Goal: Task Accomplishment & Management: Complete application form

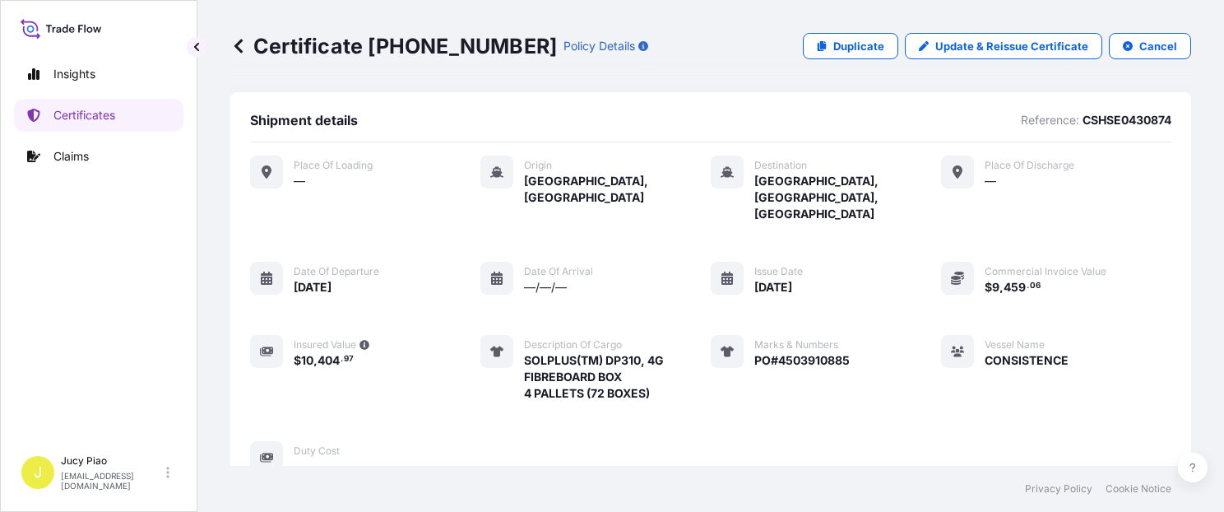
click at [852, 53] on p "Duplicate" at bounding box center [858, 46] width 51 height 16
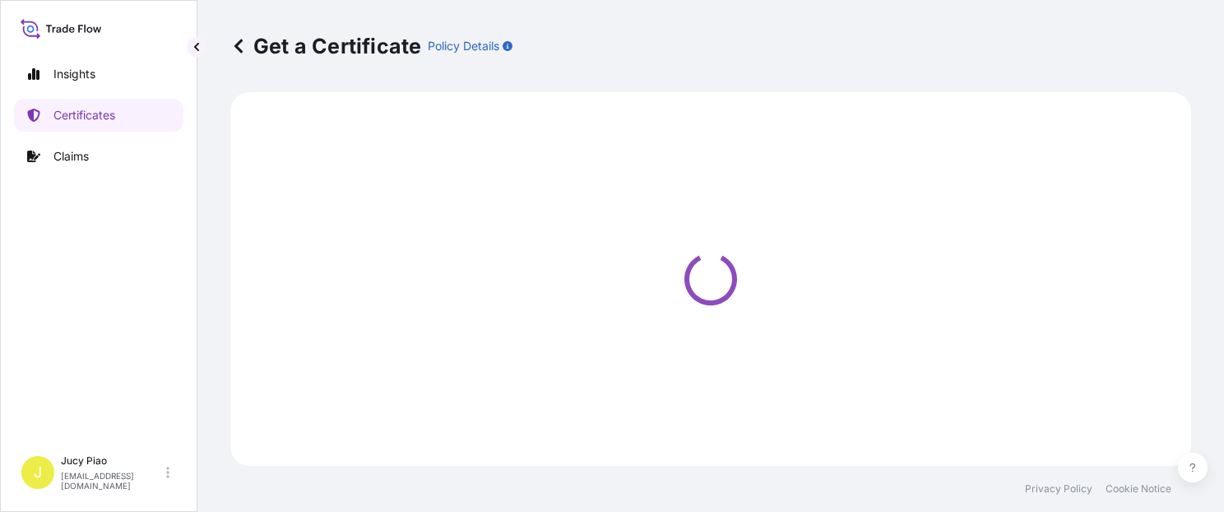
select select "Ocean Vessel"
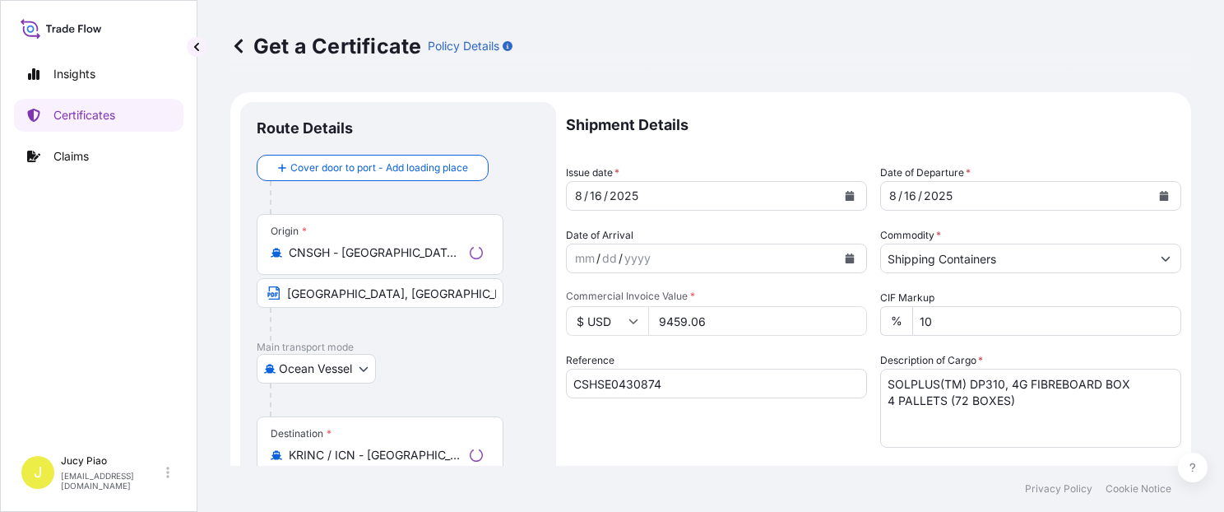
select select "31566"
click at [665, 390] on input "CSHSE0430874" at bounding box center [716, 384] width 301 height 30
drag, startPoint x: 684, startPoint y: 387, endPoint x: 424, endPoint y: 383, distance: 260.0
click at [424, 383] on form "Route Details Cover door to port - Add loading place Place of loading Road / [G…" at bounding box center [710, 517] width 961 height 850
paste input "1108"
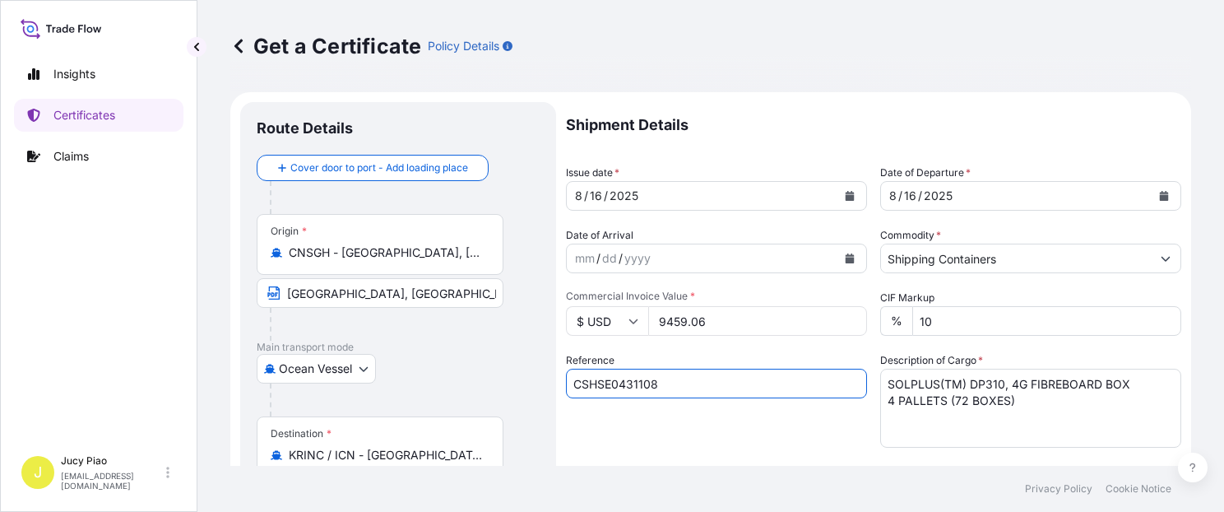
type input "CSHSE0431108"
click at [599, 416] on div "Reference CSHSE0431108" at bounding box center [716, 399] width 301 height 95
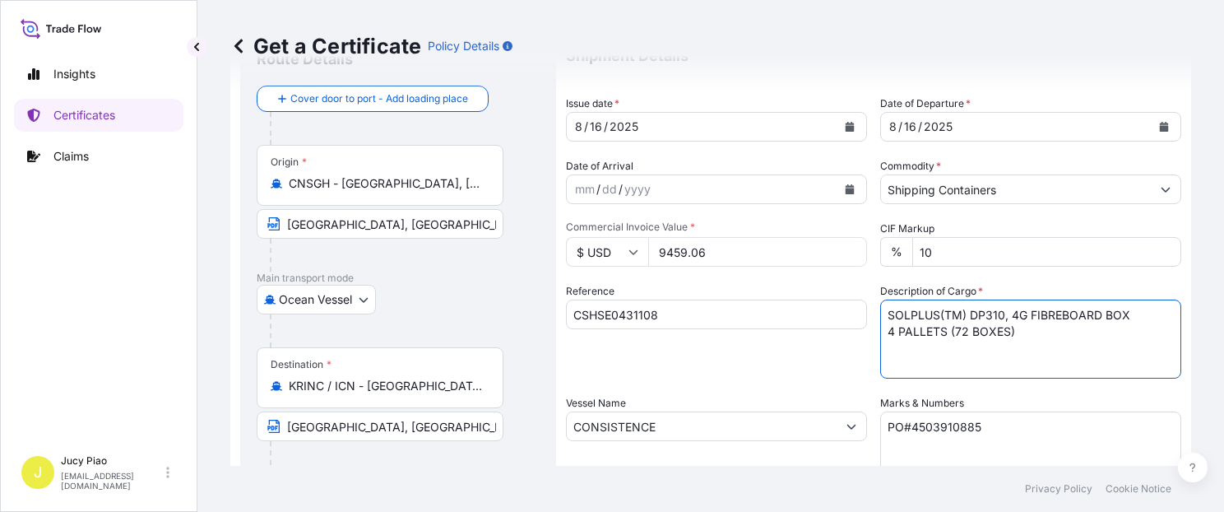
drag, startPoint x: 926, startPoint y: 327, endPoint x: 835, endPoint y: 301, distance: 95.0
click at [835, 301] on div "Shipment Details Issue date * [DATE] Date of Departure * [DATE] Date of Arrival…" at bounding box center [873, 425] width 615 height 784
paste textarea "THERMOPLASTIC POLYURETHANE"
paste textarea "3 PALLETS (100 BAGS)"
type textarea "THERMOPLASTIC POLYURETHANE 3 PALLETS (100 BAGS)"
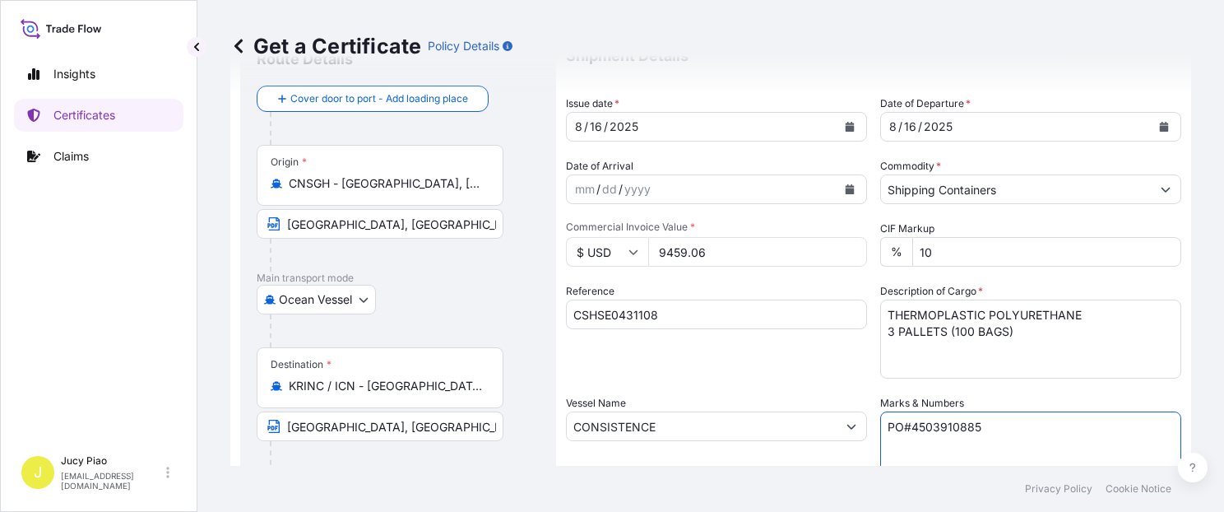
drag, startPoint x: 1011, startPoint y: 433, endPoint x: 745, endPoint y: 406, distance: 267.1
click at [745, 406] on div "Shipment Details Issue date * [DATE] Date of Departure * [DATE] Date of Arrival…" at bounding box center [873, 425] width 615 height 784
paste textarea "5323"
paste textarea "4503914460"
type textarea "PO#4503915323 & 4503914460"
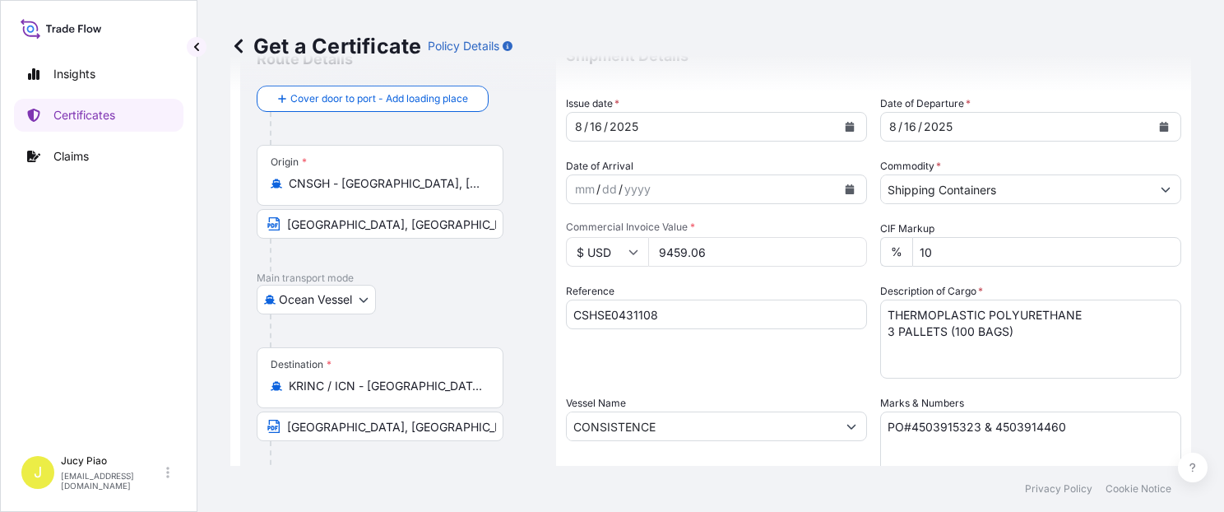
click at [785, 379] on div "Shipment Details Issue date * [DATE] Date of Departure * [DATE] Date of Arrival…" at bounding box center [873, 425] width 615 height 784
click at [721, 257] on input "9459.06" at bounding box center [757, 252] width 219 height 30
drag, startPoint x: 727, startPoint y: 254, endPoint x: 607, endPoint y: 248, distance: 120.3
click at [607, 248] on div "$ USD 9459.06" at bounding box center [716, 252] width 301 height 30
type input "9933.15"
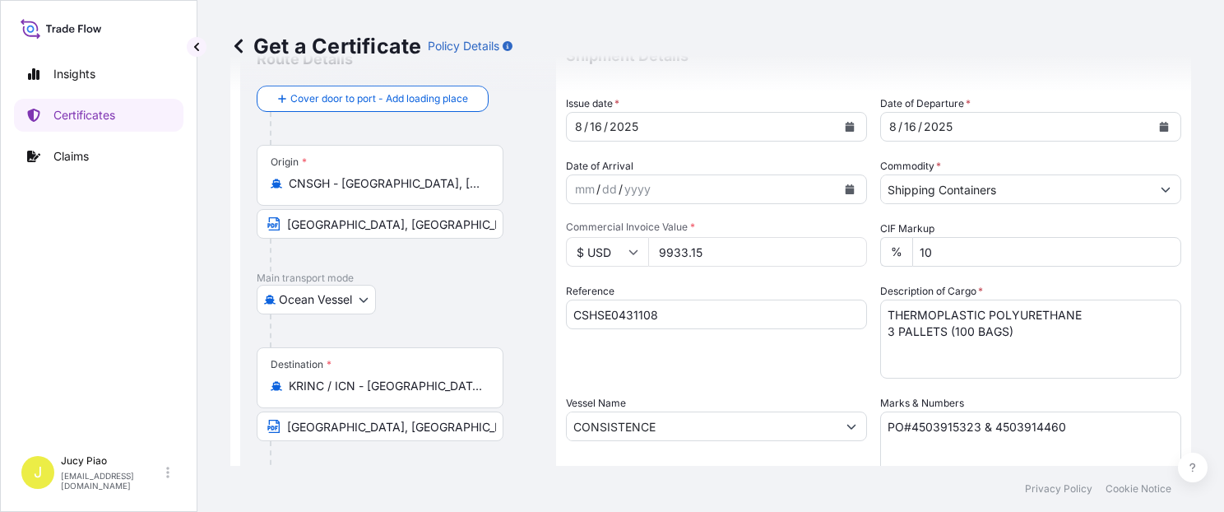
click at [757, 370] on div "Reference CSHSE0431108" at bounding box center [716, 330] width 301 height 95
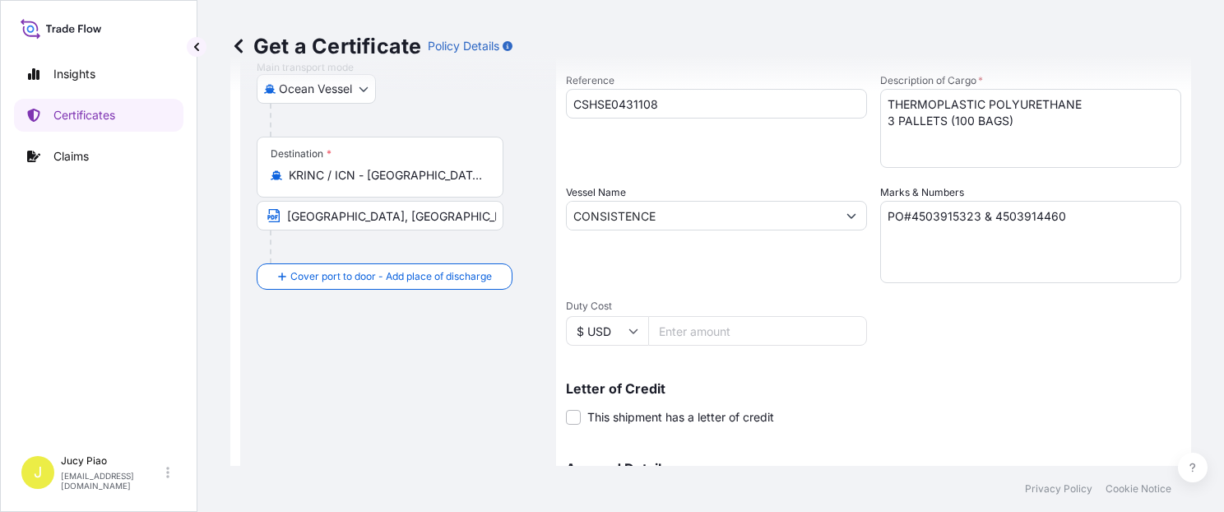
scroll to position [465, 0]
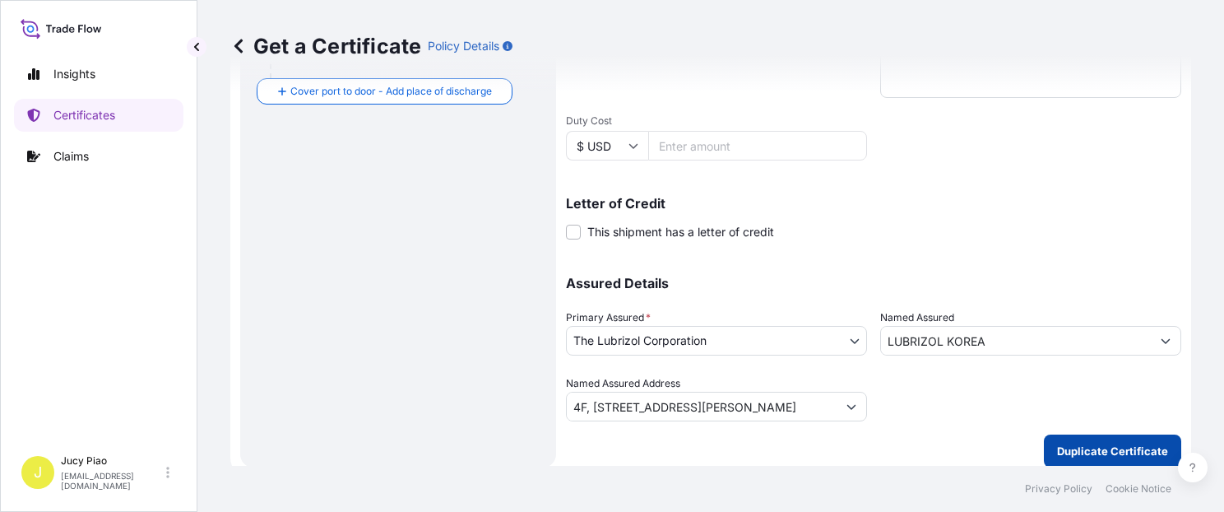
click at [1114, 443] on p "Duplicate Certificate" at bounding box center [1112, 451] width 111 height 16
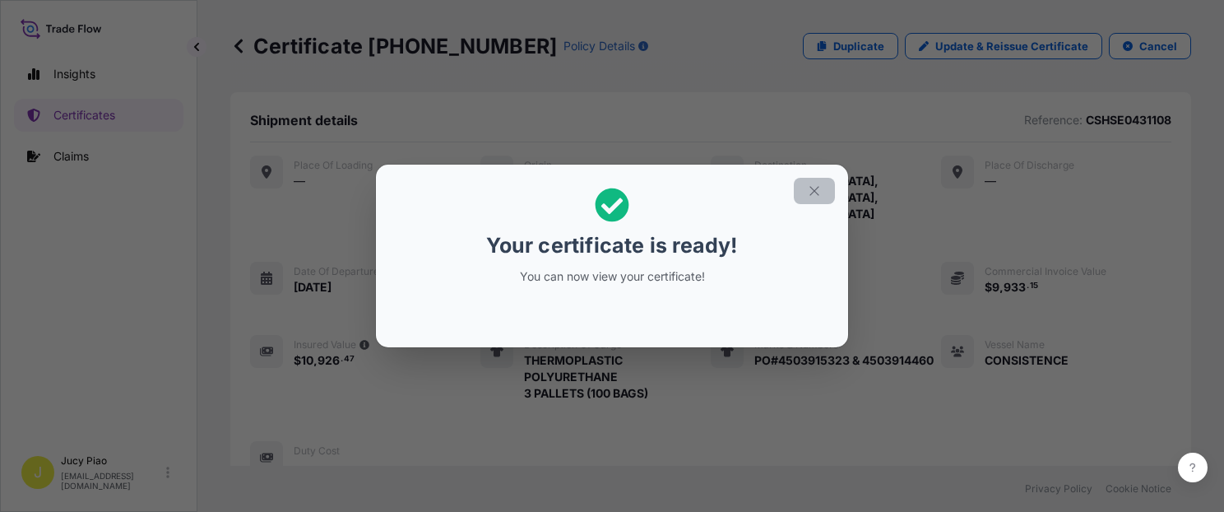
click at [814, 193] on icon "button" at bounding box center [814, 190] width 15 height 15
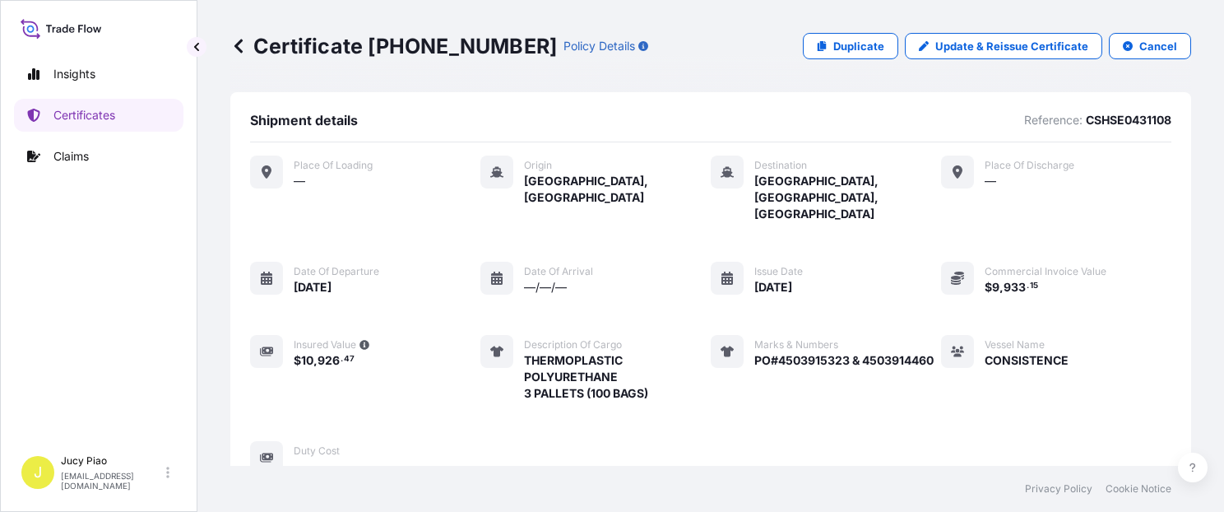
click at [1053, 389] on div "Place of Loading — Origin [GEOGRAPHIC_DATA], [GEOGRAPHIC_DATA] Destination [GEO…" at bounding box center [710, 314] width 921 height 319
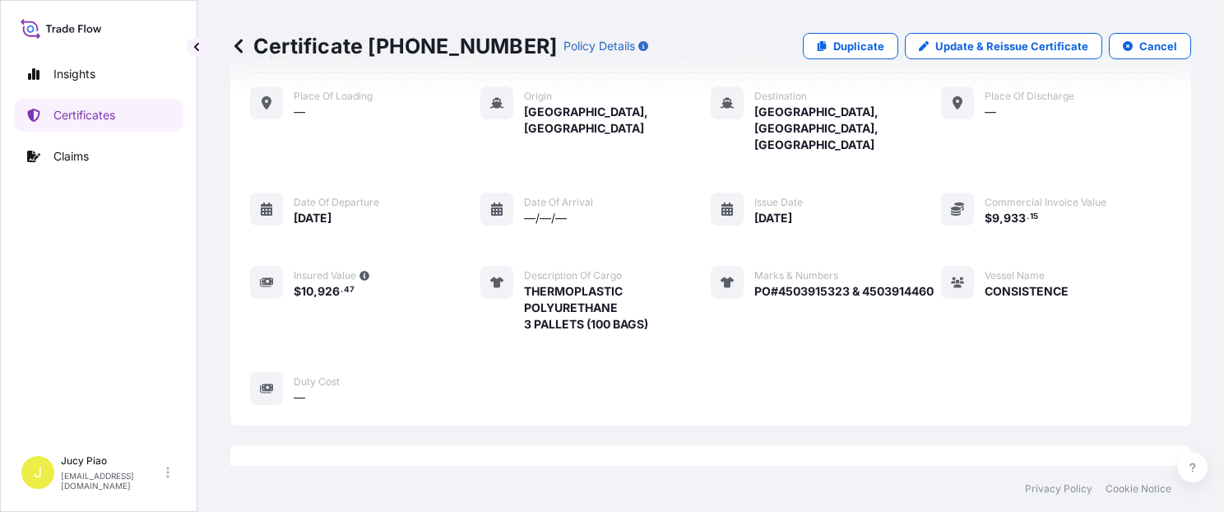
scroll to position [554, 0]
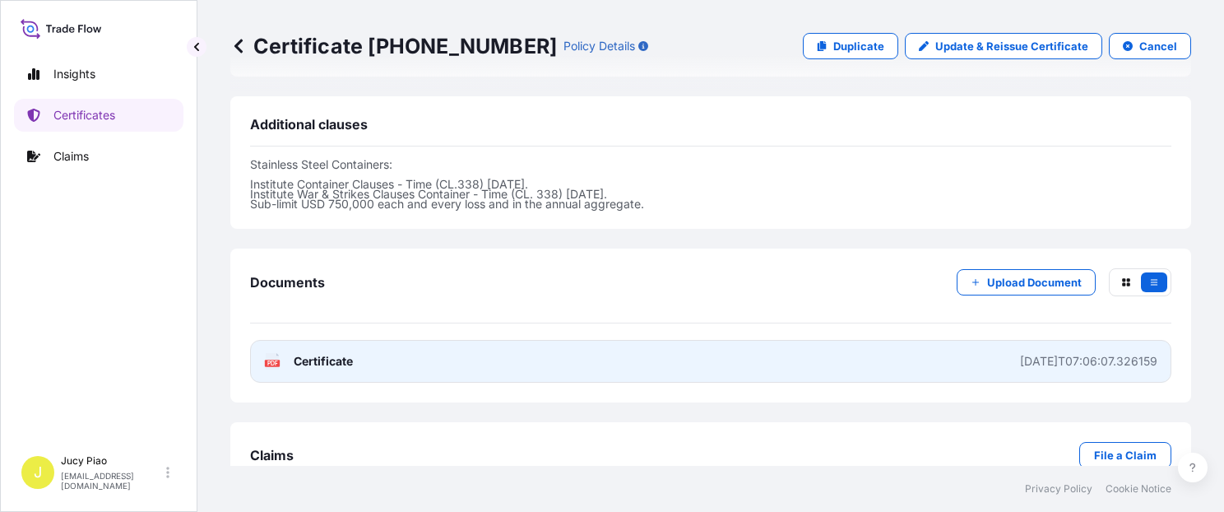
click at [1020, 353] on div "[DATE]T07:06:07.326159" at bounding box center [1088, 361] width 137 height 16
